Goal: Find specific page/section: Find specific page/section

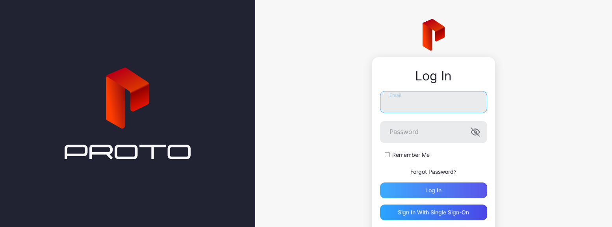
type input "**********"
click at [440, 190] on div "Log in" at bounding box center [433, 190] width 107 height 16
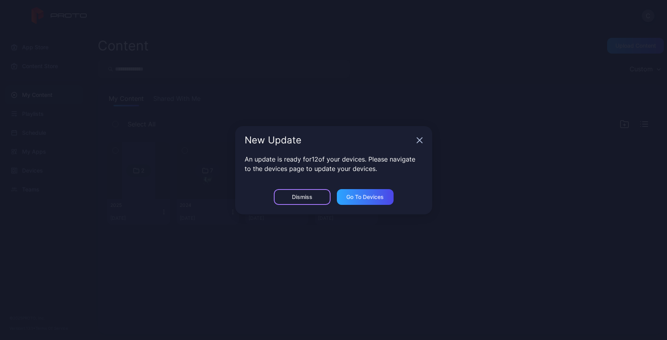
click at [323, 198] on div "Dismiss" at bounding box center [302, 197] width 57 height 16
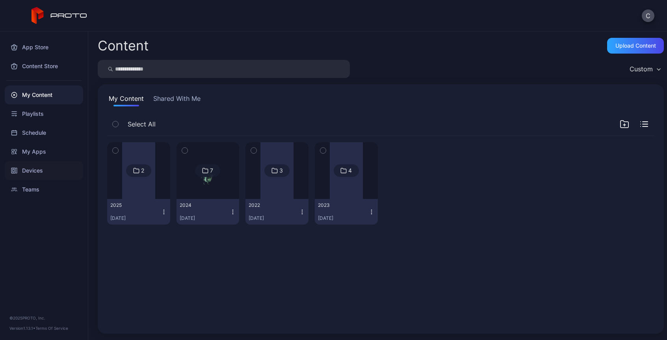
click at [48, 171] on div "Devices" at bounding box center [44, 170] width 78 height 19
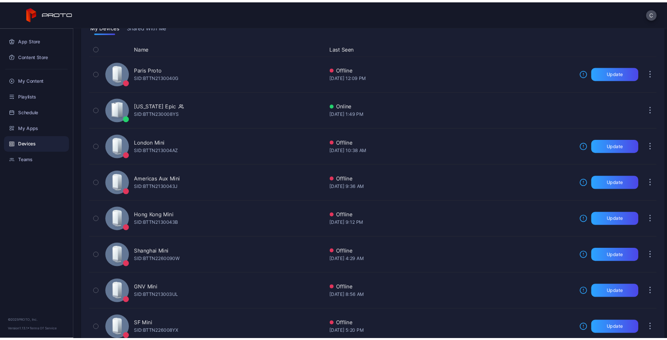
scroll to position [65, 0]
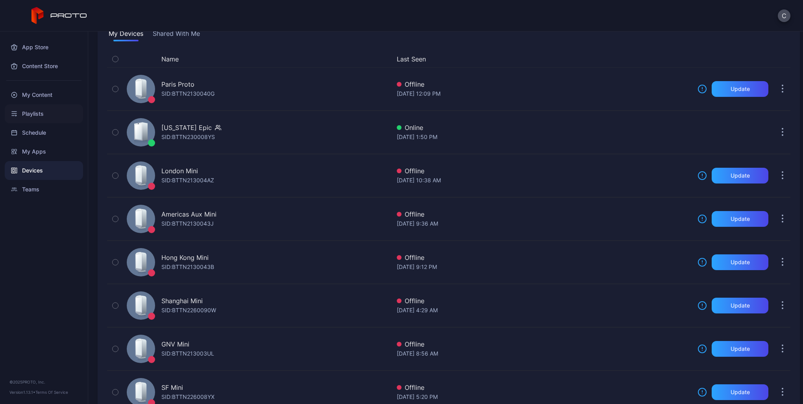
click at [51, 112] on div "Playlists" at bounding box center [44, 113] width 78 height 19
